Goal: Information Seeking & Learning: Check status

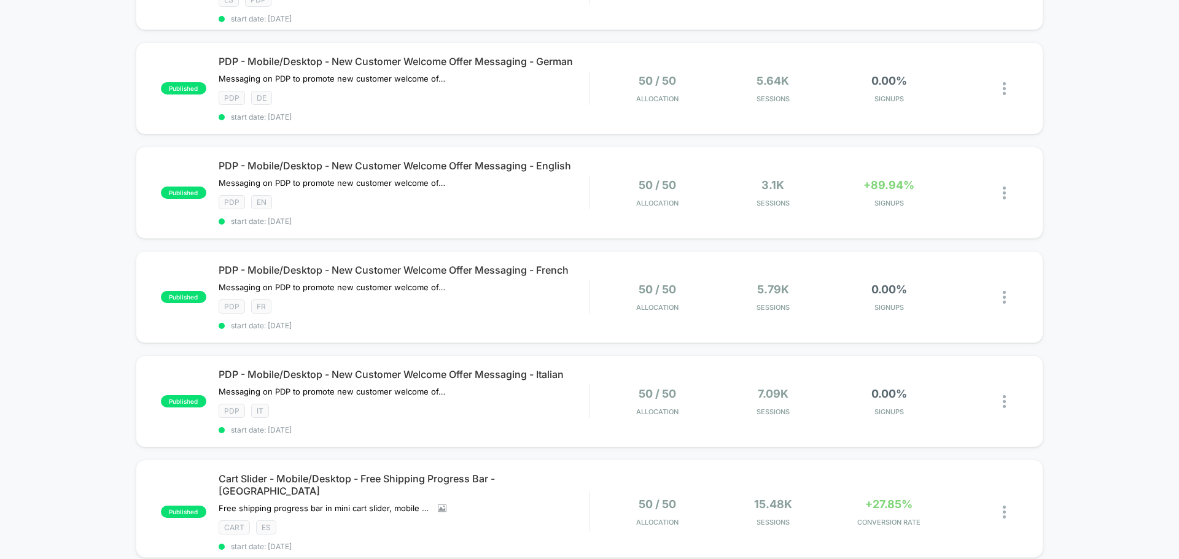
scroll to position [307, 0]
click at [893, 301] on div "0.00% SIGNUPS" at bounding box center [889, 296] width 110 height 29
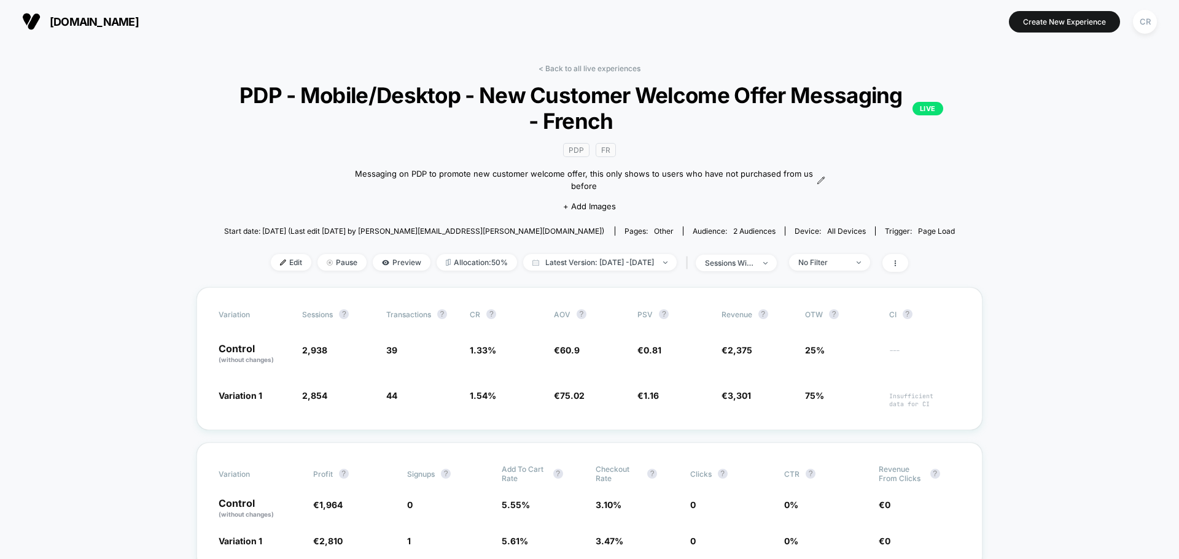
click at [63, 21] on span "[DOMAIN_NAME]" at bounding box center [94, 21] width 89 height 13
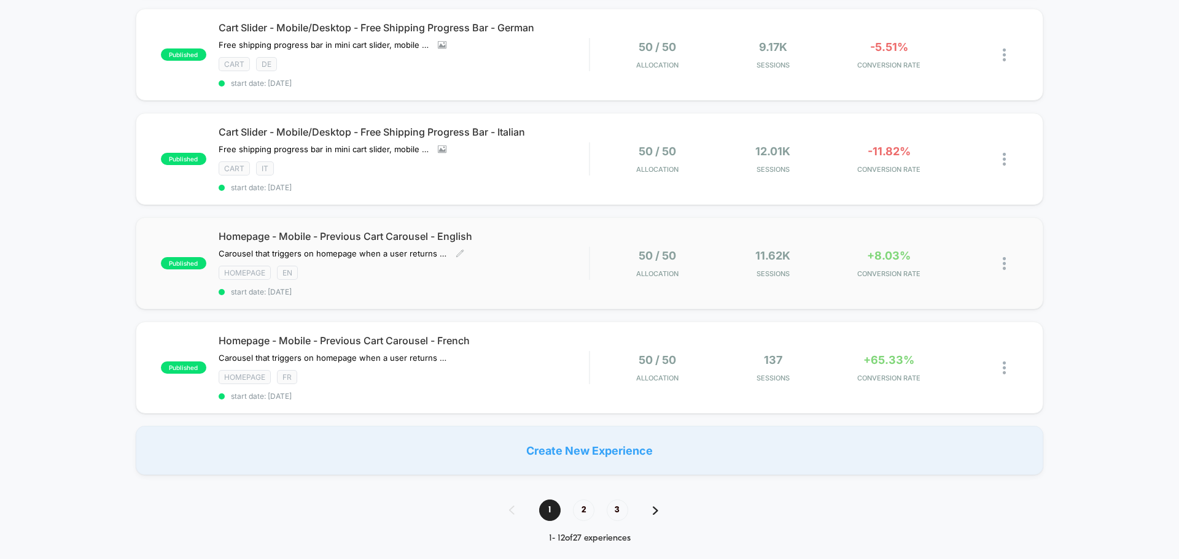
scroll to position [1044, 0]
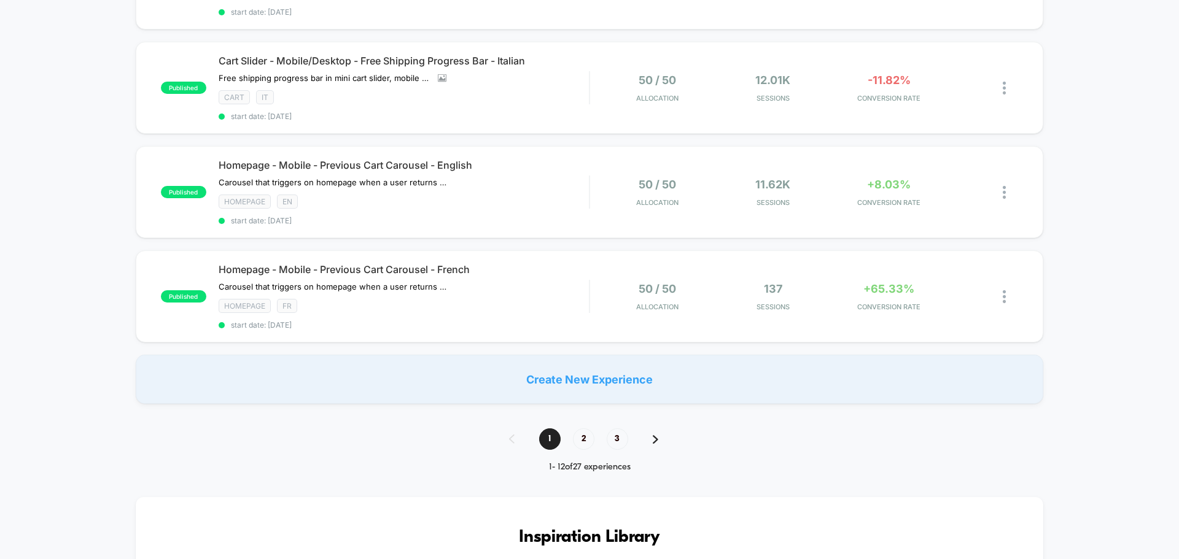
click at [657, 437] on div "1 2 3" at bounding box center [590, 438] width 186 height 21
click at [656, 436] on img at bounding box center [656, 439] width 6 height 9
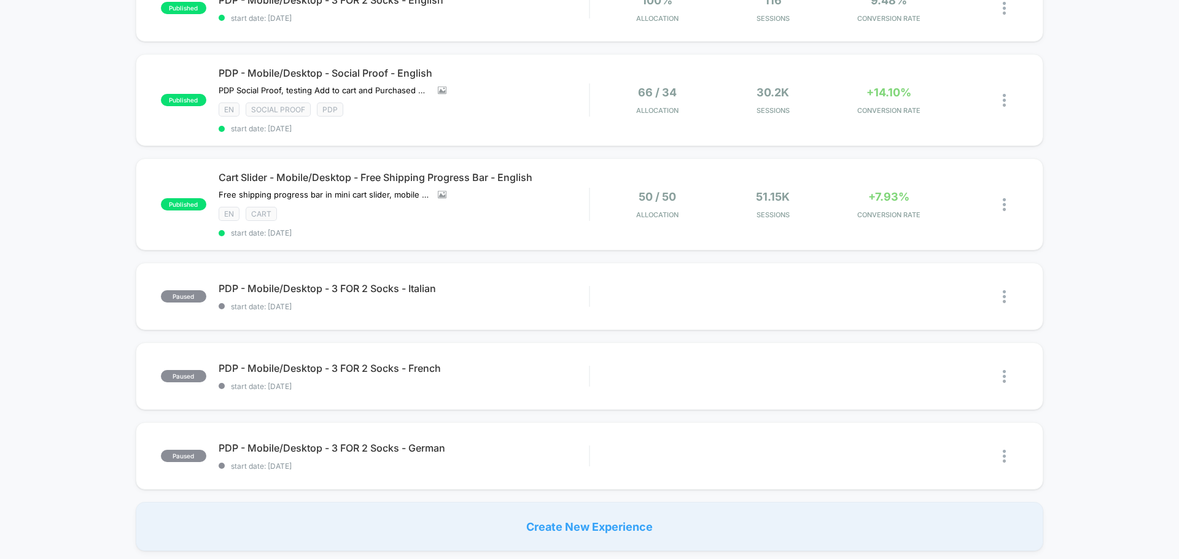
scroll to position [921, 0]
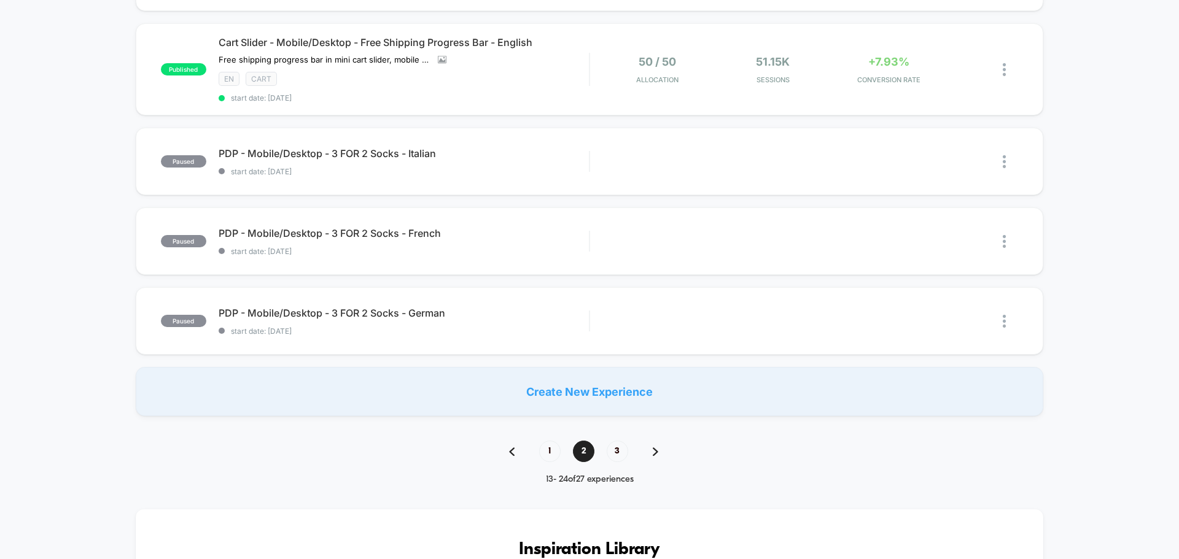
click at [651, 452] on div "1 2 3" at bounding box center [590, 451] width 186 height 21
click at [653, 452] on img at bounding box center [656, 451] width 6 height 9
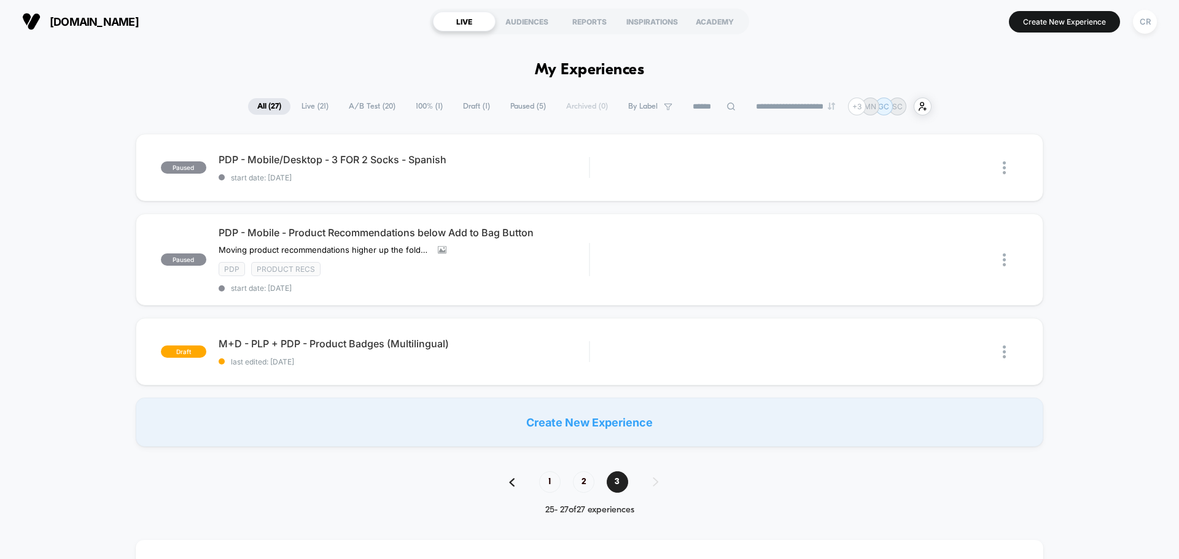
click at [302, 104] on span "Live ( 21 )" at bounding box center [314, 106] width 45 height 17
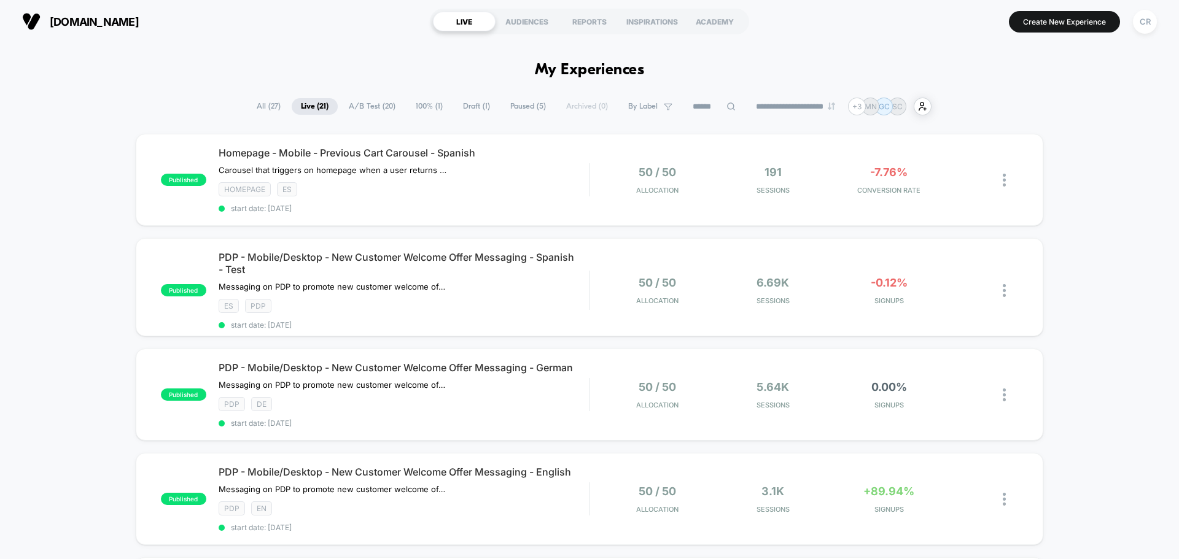
click at [119, 26] on span "[DOMAIN_NAME]" at bounding box center [94, 21] width 89 height 13
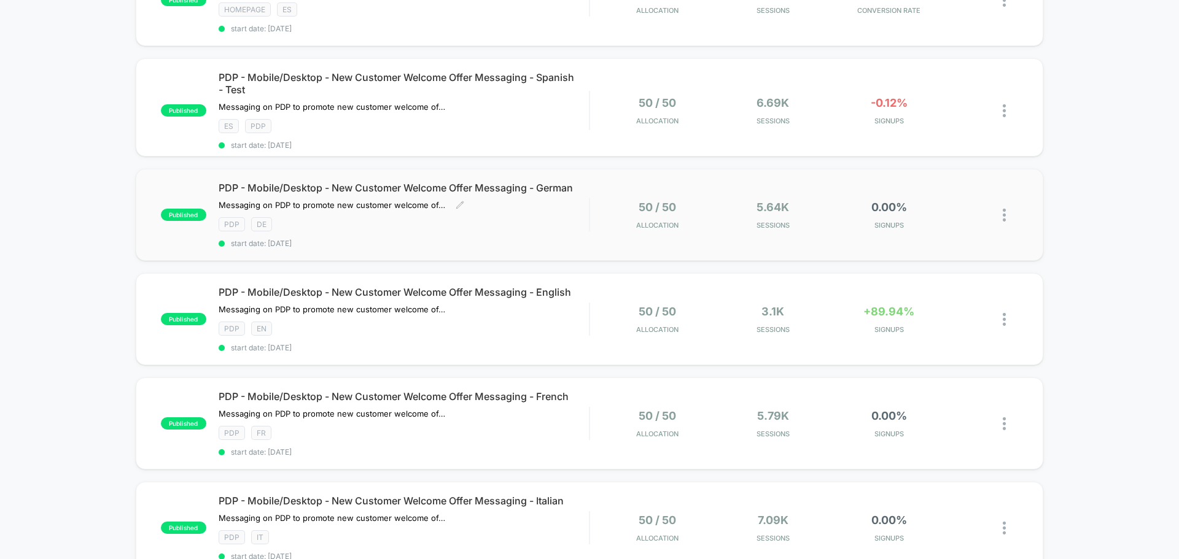
scroll to position [184, 0]
